Goal: Use online tool/utility: Utilize a website feature to perform a specific function

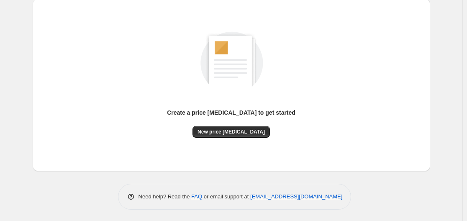
scroll to position [93, 0]
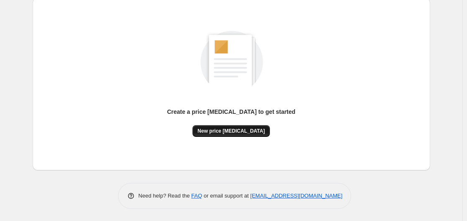
click at [244, 126] on button "New price [MEDICAL_DATA]" at bounding box center [231, 131] width 77 height 12
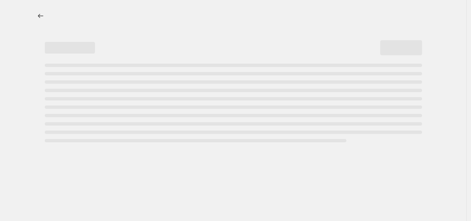
select select "percentage"
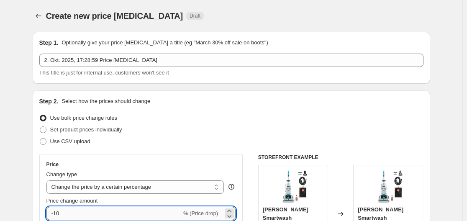
click at [94, 219] on input "-10" at bounding box center [113, 213] width 135 height 13
type input "-1"
type input "-35"
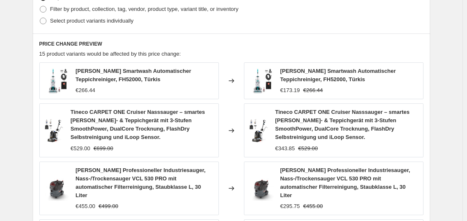
scroll to position [680, 0]
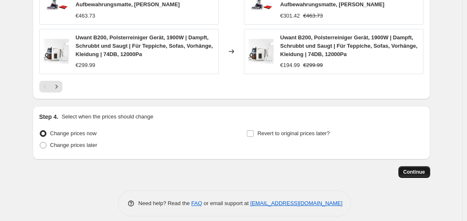
click at [419, 169] on span "Continue" at bounding box center [415, 172] width 22 height 7
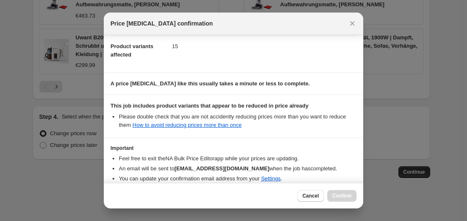
scroll to position [131, 0]
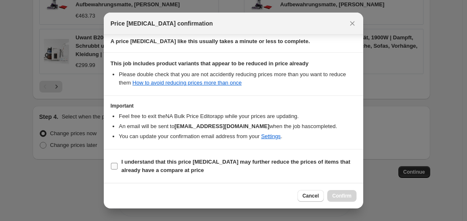
click at [139, 162] on b "I understand that this price [MEDICAL_DATA] may further reduce the prices of it…" at bounding box center [235, 166] width 229 height 15
click at [118, 163] on input "I understand that this price [MEDICAL_DATA] may further reduce the prices of it…" at bounding box center [114, 166] width 7 height 7
checkbox input "true"
click at [335, 193] on span "Confirm" at bounding box center [341, 196] width 19 height 7
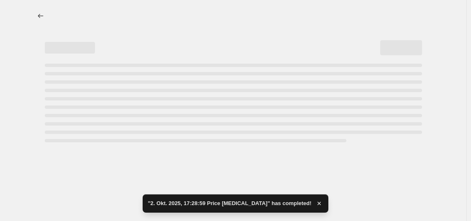
select select "percentage"
